Goal: Find specific page/section: Find specific page/section

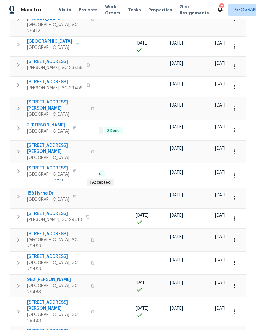
scroll to position [0, 131]
click at [235, 260] on icon "button" at bounding box center [235, 263] width 6 height 6
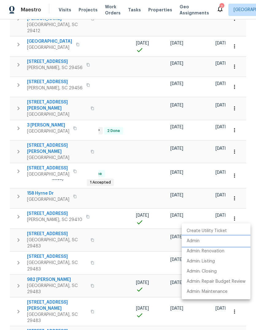
click at [203, 243] on li "Admin" at bounding box center [216, 241] width 69 height 10
